Goal: Information Seeking & Learning: Compare options

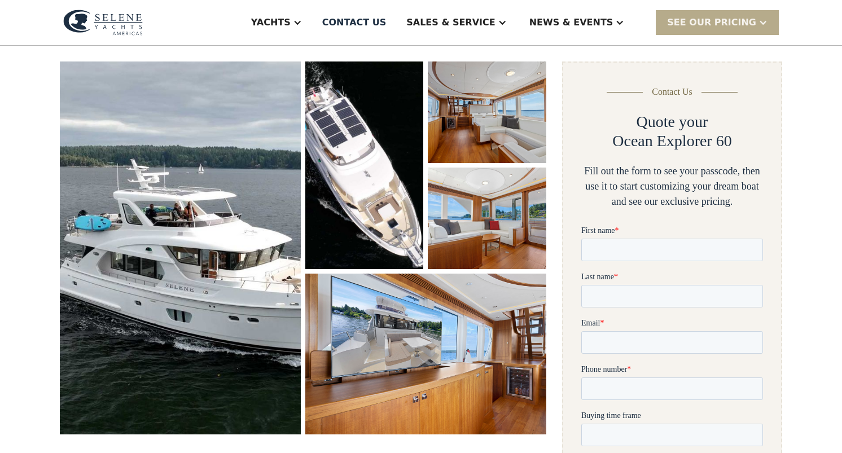
scroll to position [148, 0]
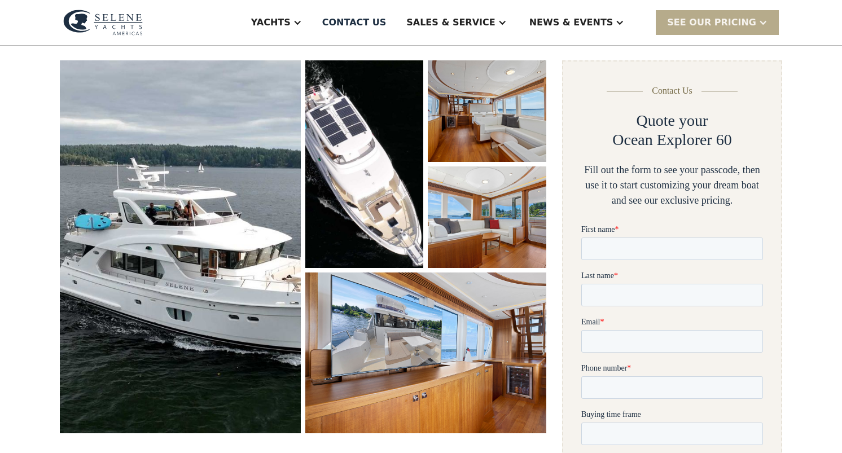
click at [355, 157] on img "open lightbox" at bounding box center [364, 164] width 118 height 208
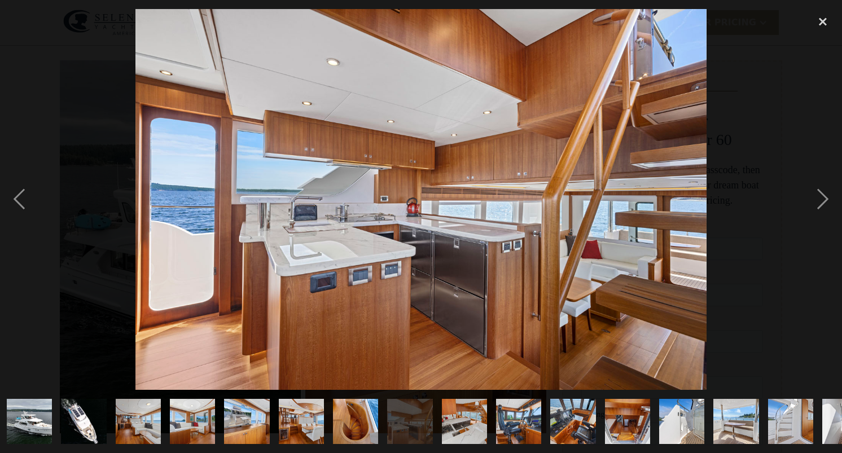
scroll to position [0, 0]
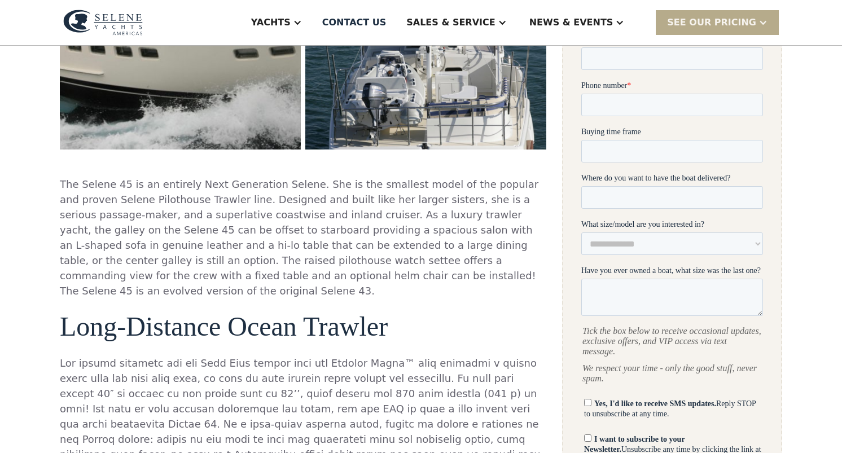
scroll to position [429, 0]
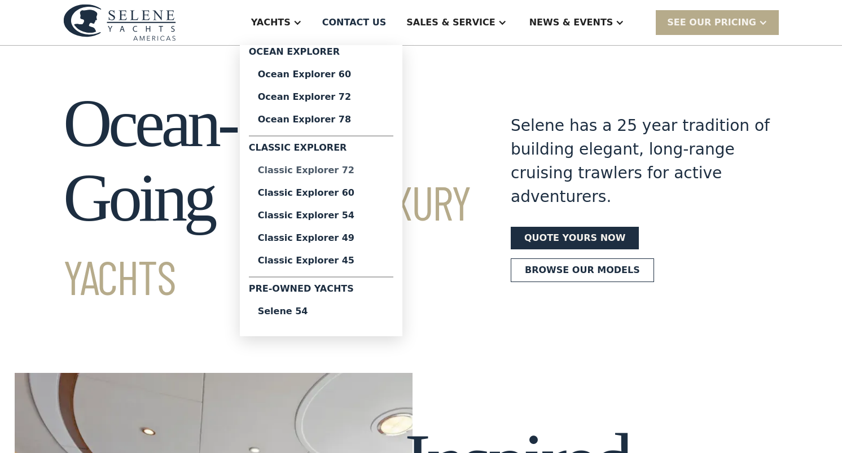
click at [368, 169] on div "Classic Explorer 72" at bounding box center [321, 170] width 126 height 9
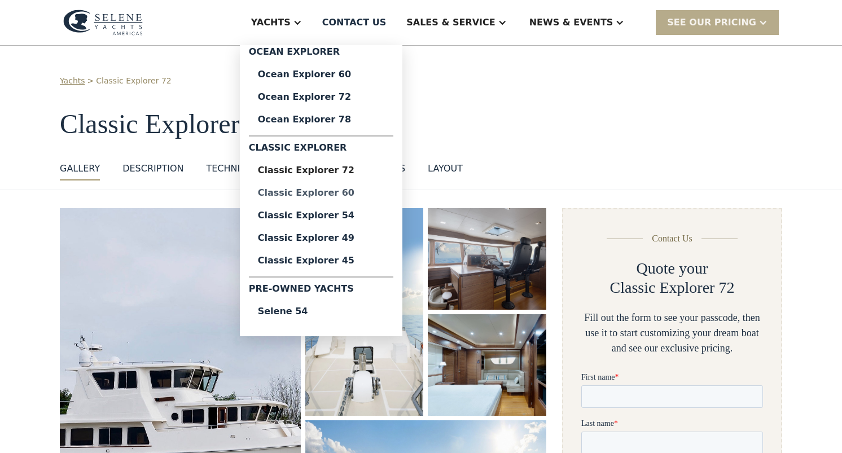
click at [330, 191] on div "Classic Explorer 60" at bounding box center [321, 192] width 126 height 9
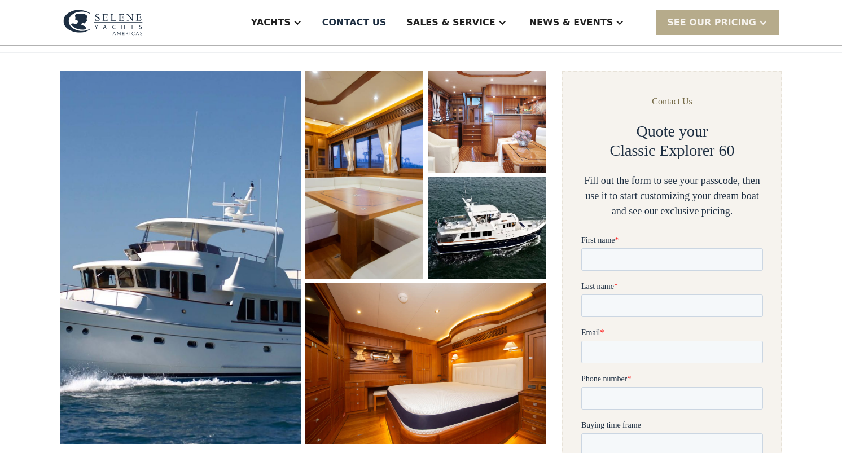
scroll to position [152, 0]
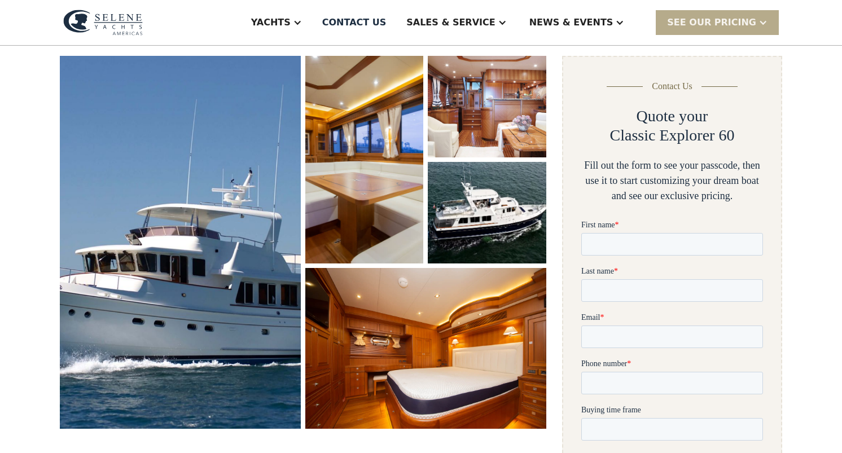
click at [491, 221] on img "open lightbox" at bounding box center [487, 213] width 121 height 104
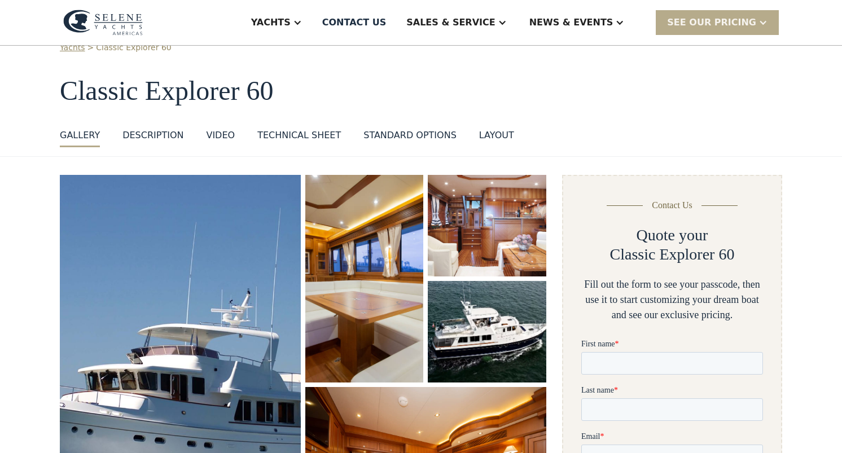
scroll to position [0, 0]
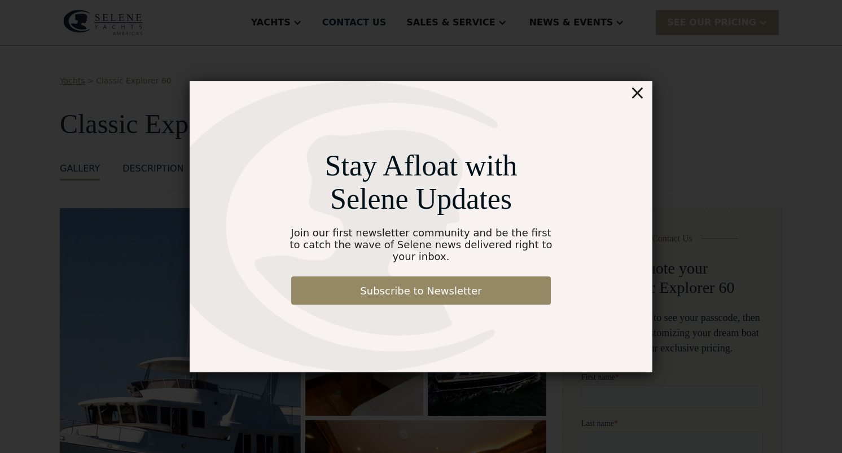
click at [643, 100] on div "×" at bounding box center [637, 92] width 16 height 23
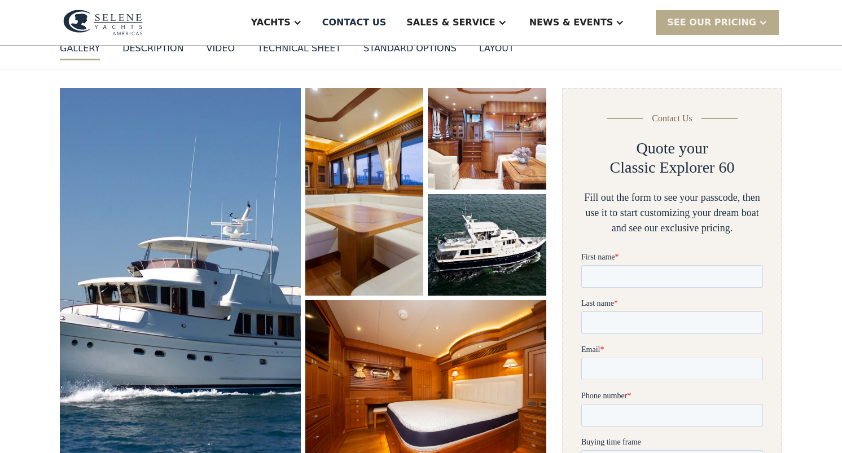
scroll to position [129, 0]
